Goal: Use online tool/utility: Utilize a website feature to perform a specific function

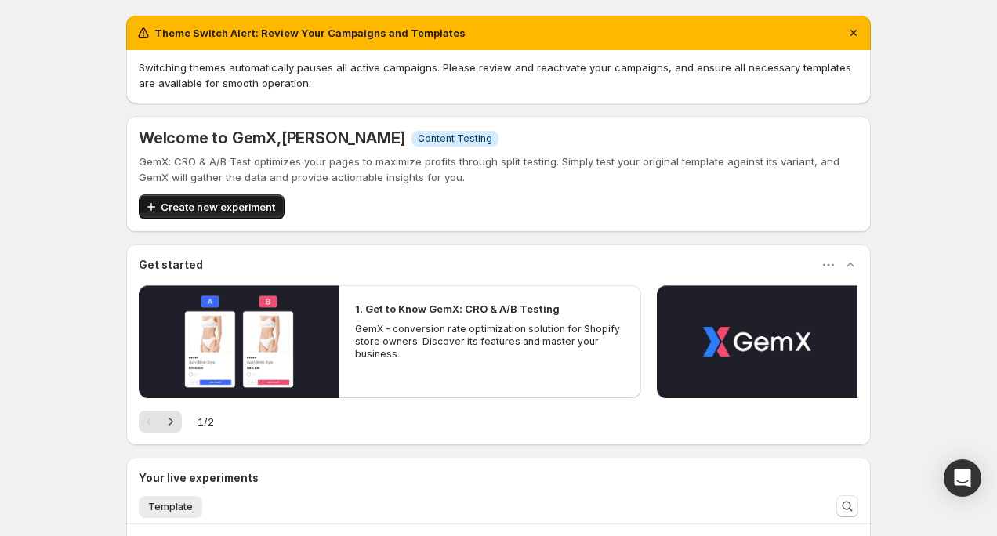
click at [217, 202] on span "Create new experiment" at bounding box center [218, 207] width 114 height 16
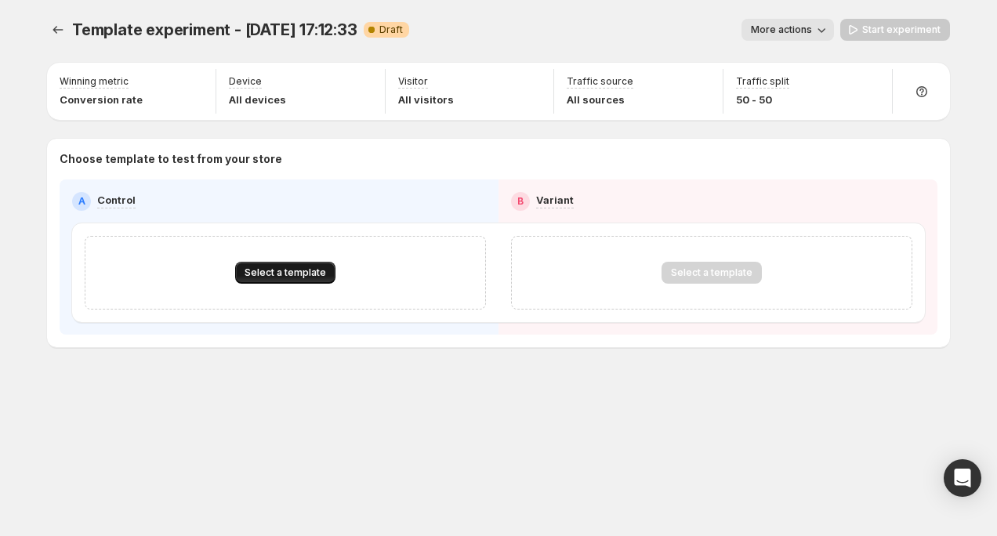
click at [263, 270] on span "Select a template" at bounding box center [284, 272] width 81 height 13
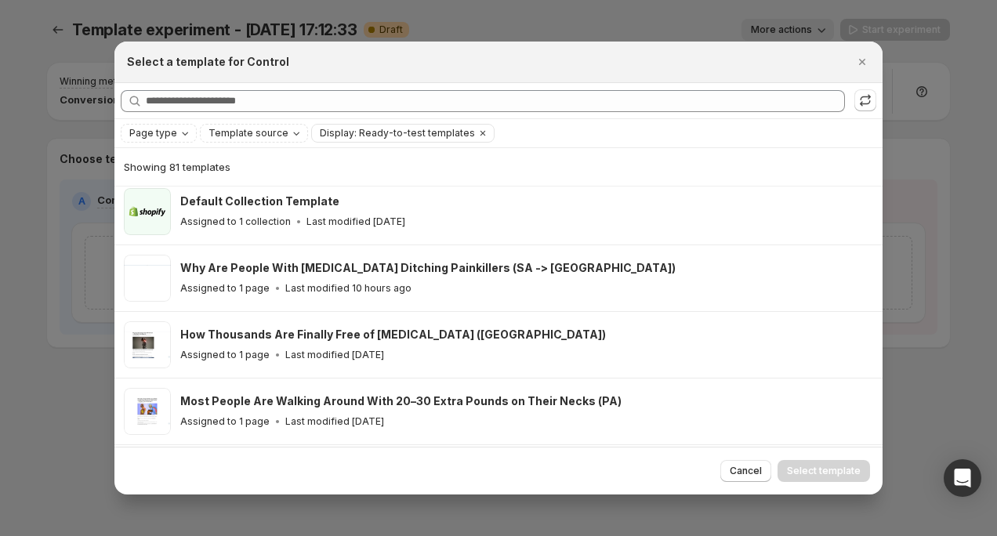
scroll to position [234, 0]
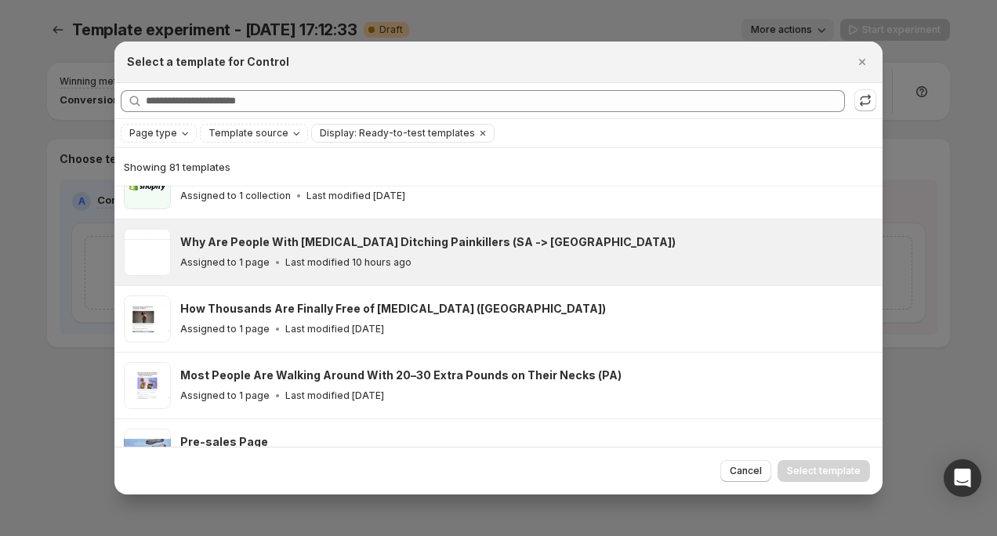
click at [576, 259] on div "Assigned to 1 page Last modified 10 hours ago" at bounding box center [524, 263] width 688 height 16
click at [542, 248] on div "Why Are People With [MEDICAL_DATA] Ditching Painkillers (SA -> [GEOGRAPHIC_DATA…" at bounding box center [524, 252] width 688 height 36
click at [552, 252] on div "Why Are People With [MEDICAL_DATA] Ditching Painkillers (SA -> [GEOGRAPHIC_DATA…" at bounding box center [524, 252] width 688 height 36
click at [807, 475] on span "Select template" at bounding box center [824, 471] width 74 height 13
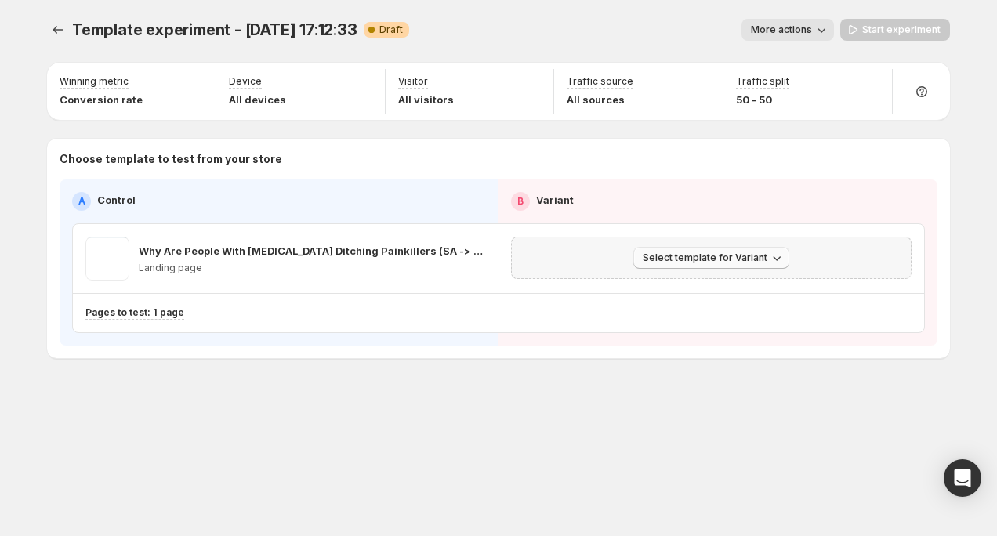
click at [704, 257] on span "Select template for Variant" at bounding box center [705, 258] width 125 height 13
click at [685, 318] on span "Create Variant based on Control" at bounding box center [714, 317] width 160 height 13
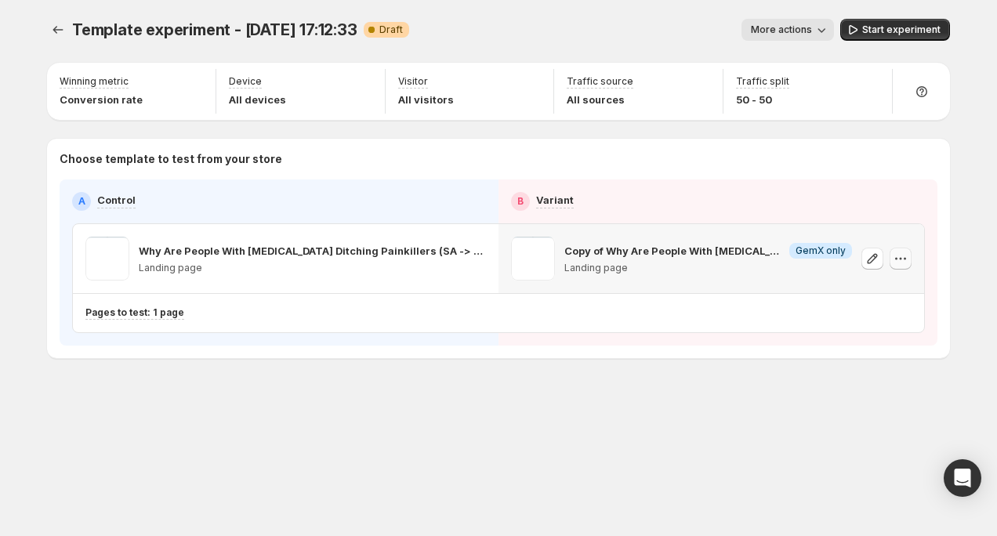
click at [896, 257] on icon "button" at bounding box center [901, 259] width 16 height 16
click at [896, 258] on icon "button" at bounding box center [901, 259] width 16 height 16
